Goal: Information Seeking & Learning: Learn about a topic

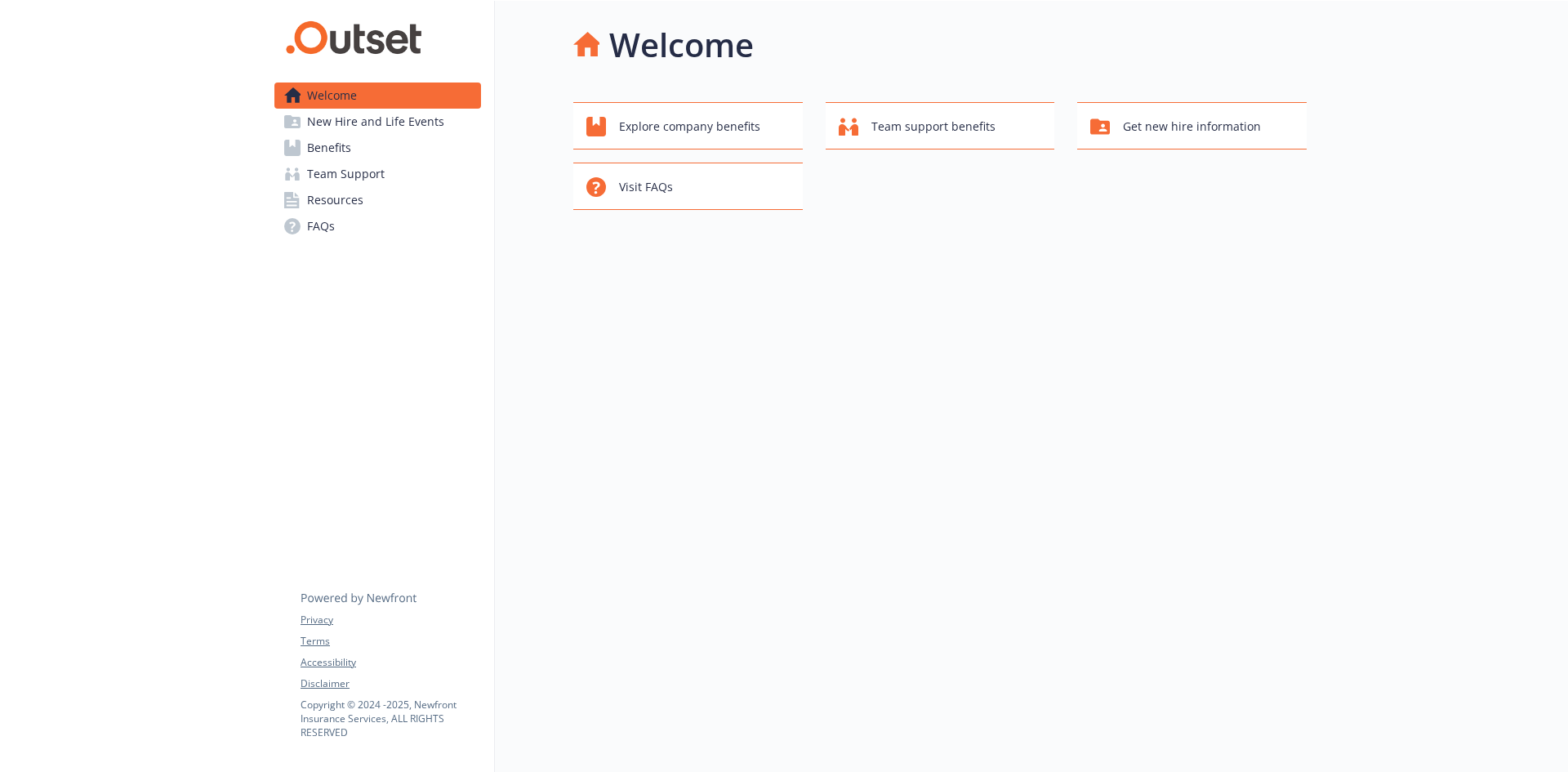
click at [370, 120] on span "New Hire and Life Events" at bounding box center [376, 121] width 138 height 26
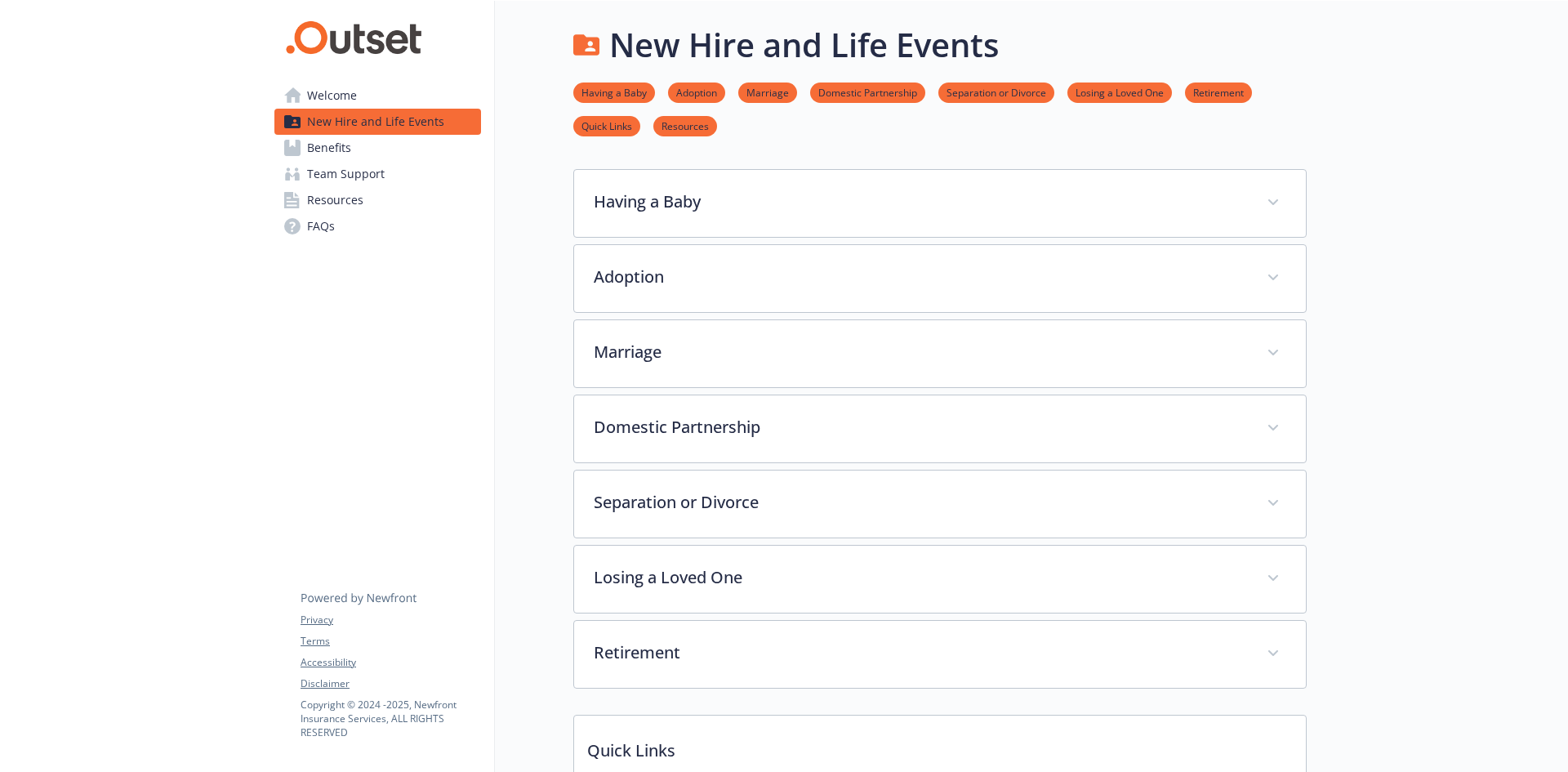
click at [359, 143] on link "Benefits" at bounding box center [378, 147] width 207 height 26
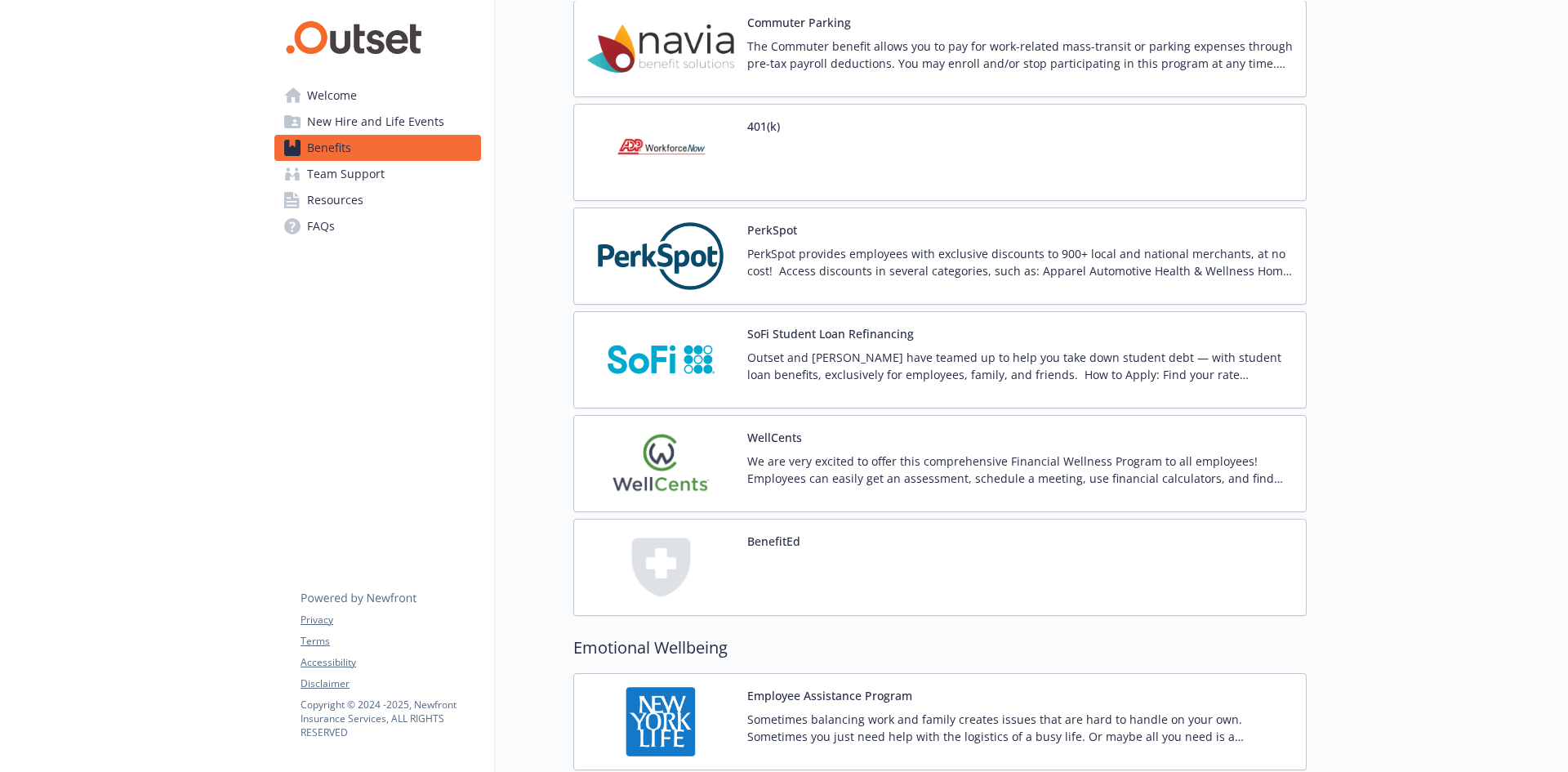
scroll to position [1665, 0]
